Goal: Task Accomplishment & Management: Manage account settings

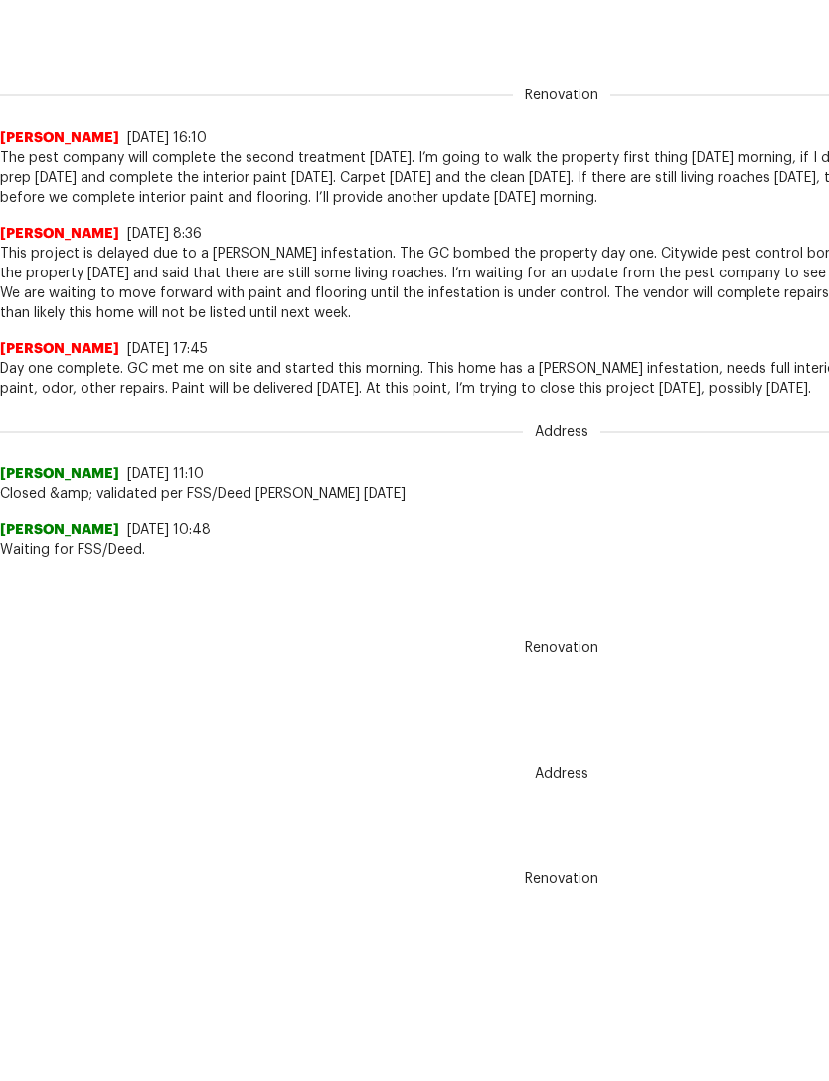
scroll to position [996, 0]
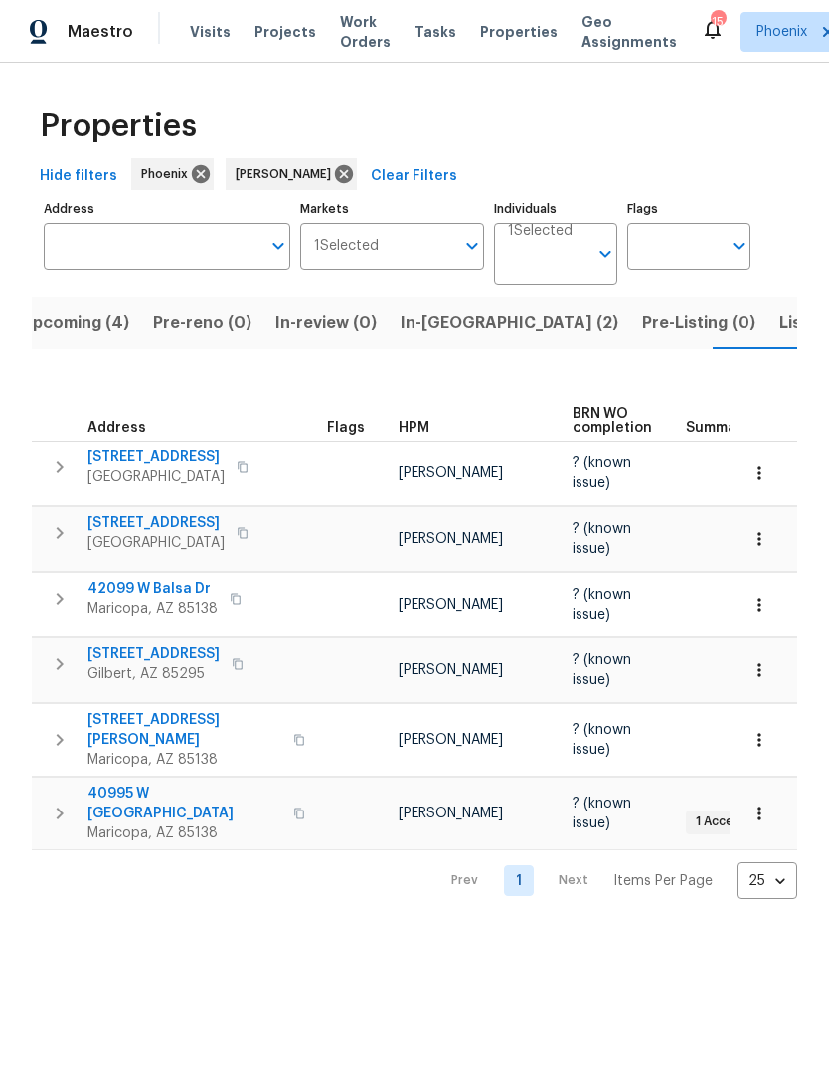
scroll to position [0, 37]
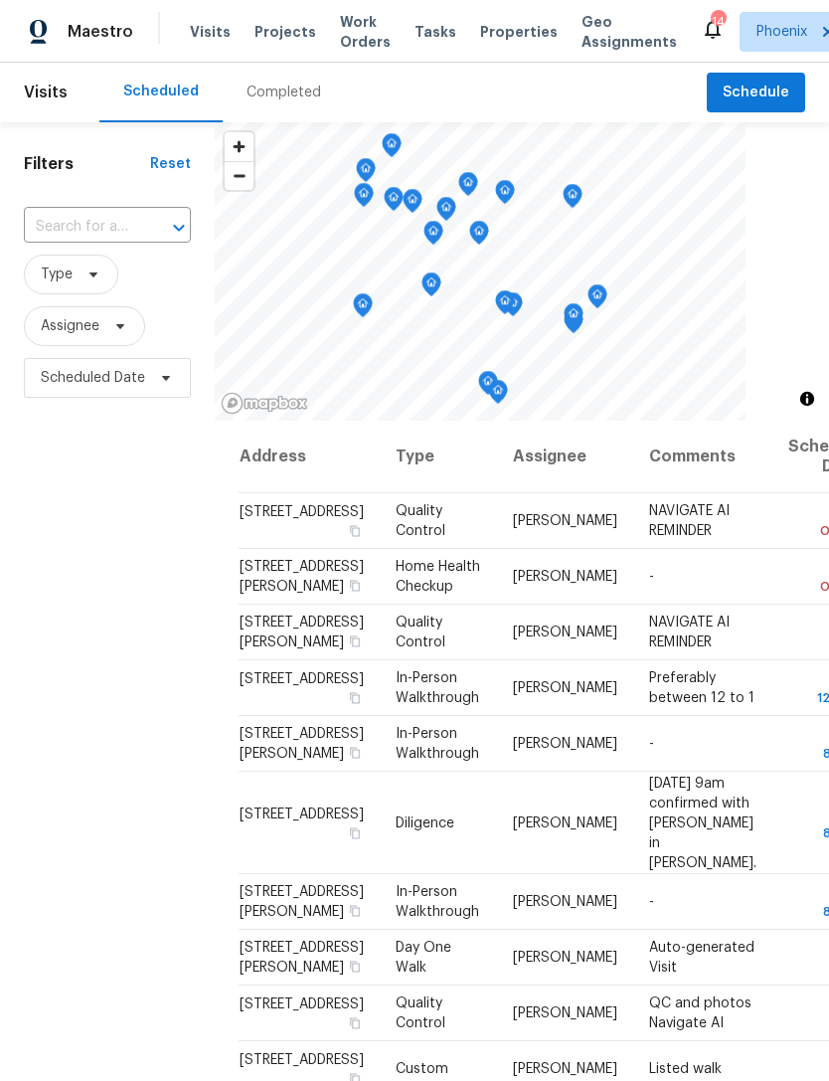
click at [76, 243] on input "text" at bounding box center [79, 227] width 111 height 31
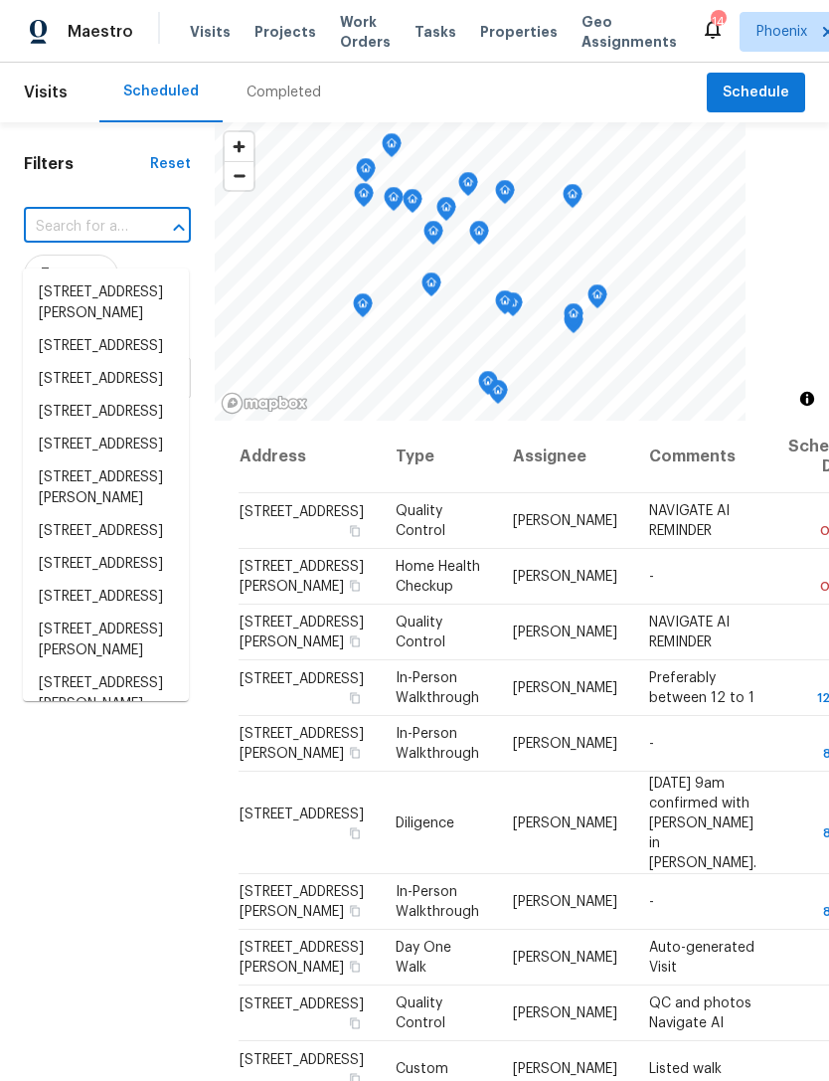
click at [74, 238] on input "text" at bounding box center [79, 227] width 111 height 31
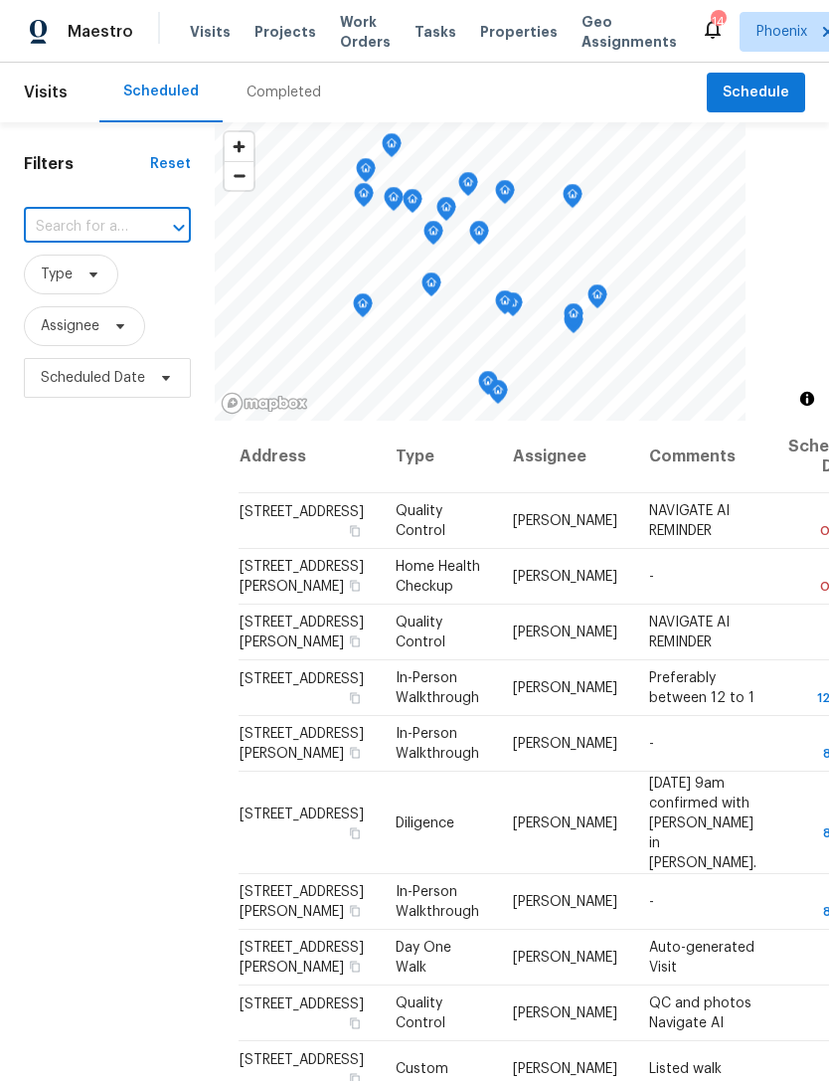
paste input "3636 E Stampede Dr, Gilbert, AZ 85297"
type input "3636 E Stampede Dr, Gilbert, AZ 85297"
click at [91, 290] on li "3636 E Stampede Dr, Gilbert, AZ 85297" at bounding box center [106, 303] width 166 height 54
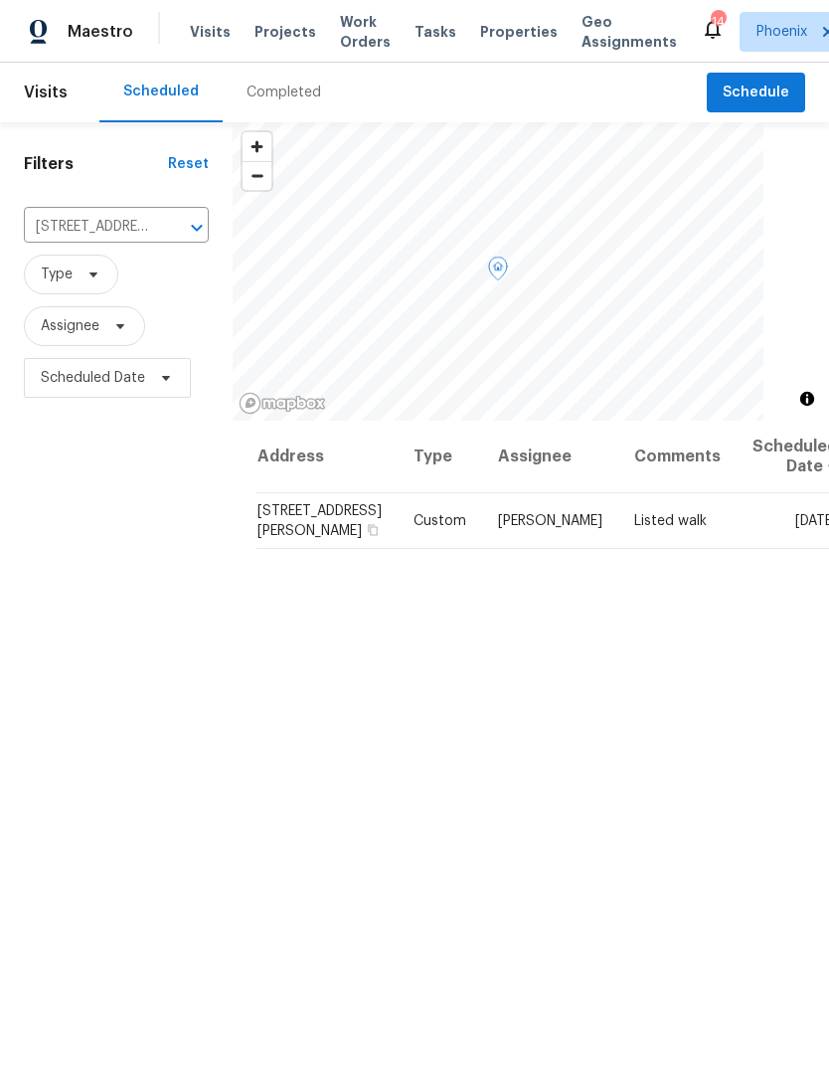
click at [0, 0] on icon at bounding box center [0, 0] width 0 height 0
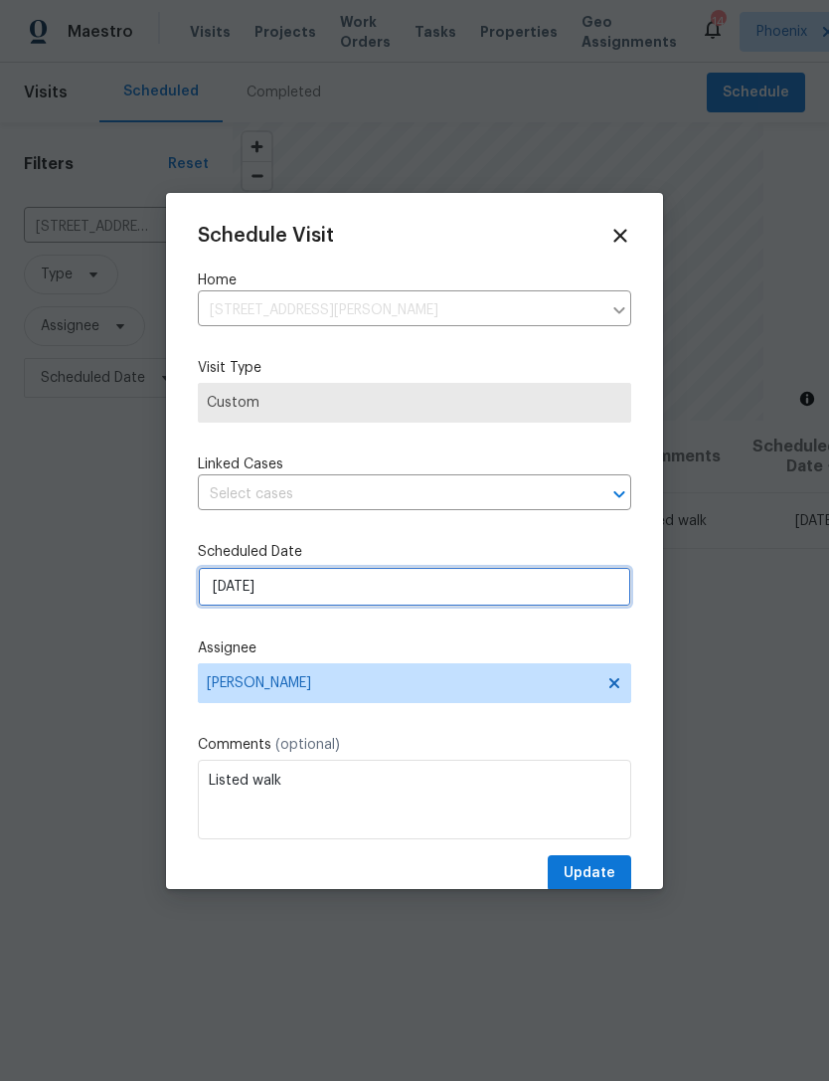
click at [375, 594] on input "10/10/2025" at bounding box center [415, 587] width 434 height 40
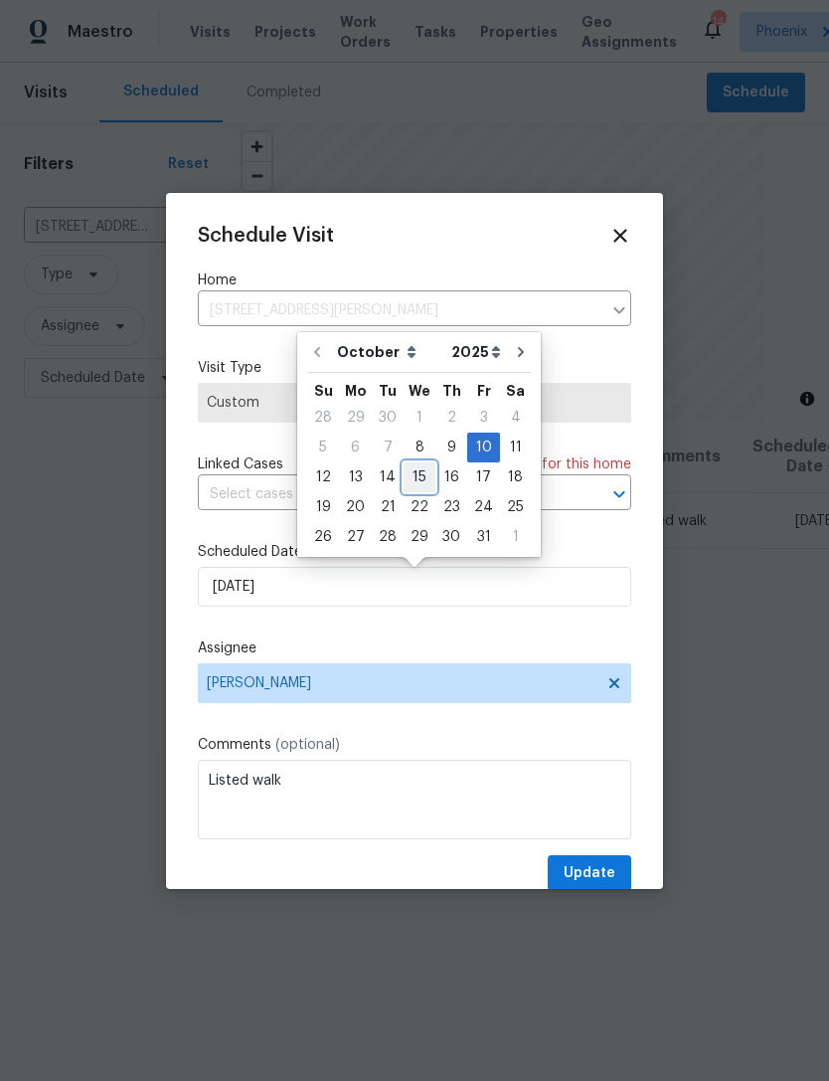
click at [423, 471] on div "15" at bounding box center [420, 477] width 32 height 28
type input "10/15/2025"
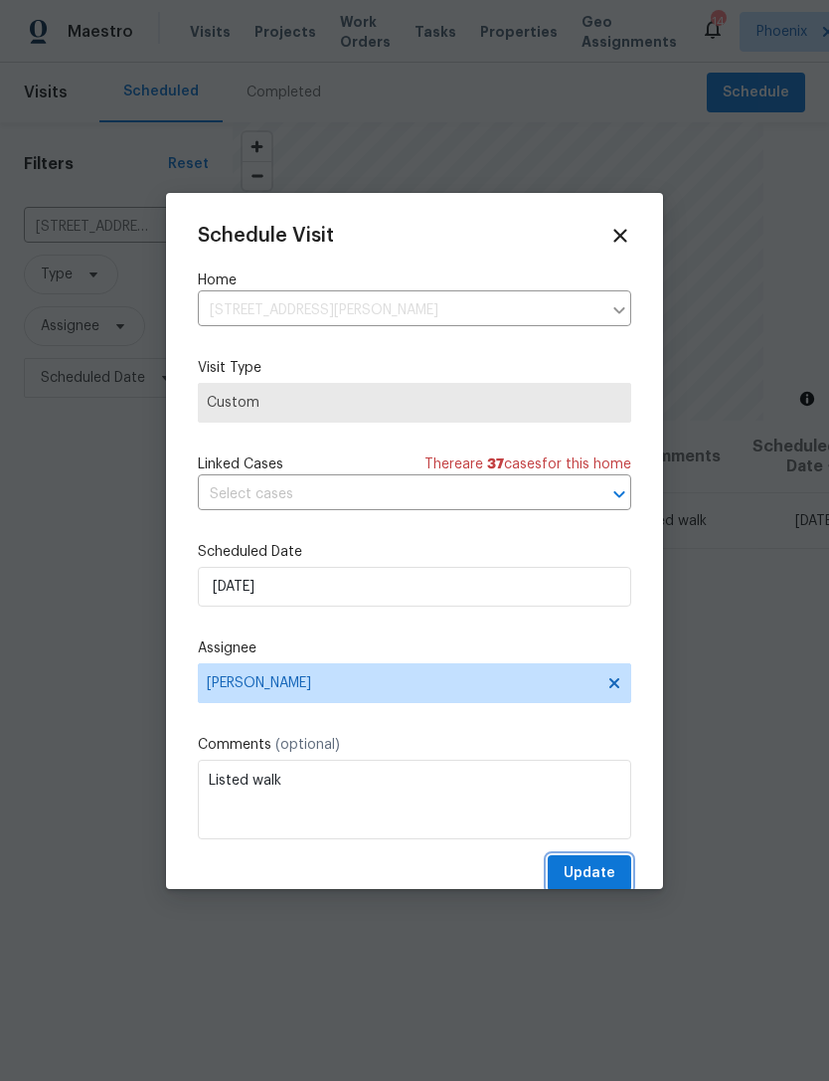
click at [605, 872] on span "Update" at bounding box center [590, 873] width 52 height 25
